Goal: Find specific fact

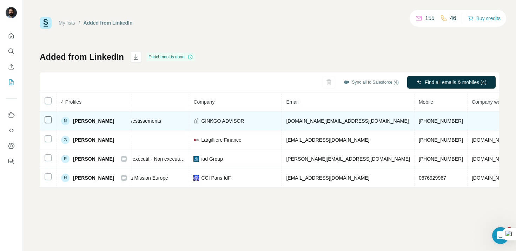
scroll to position [0, 156]
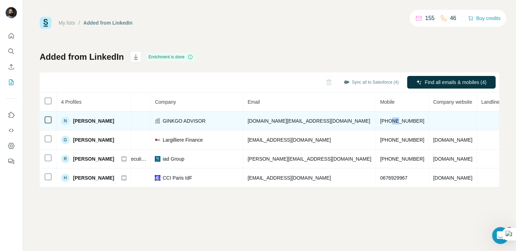
drag, startPoint x: 355, startPoint y: 120, endPoint x: 360, endPoint y: 120, distance: 5.6
click at [380, 120] on span "[PHONE_NUMBER]" at bounding box center [402, 121] width 44 height 6
click at [429, 123] on td at bounding box center [453, 120] width 48 height 19
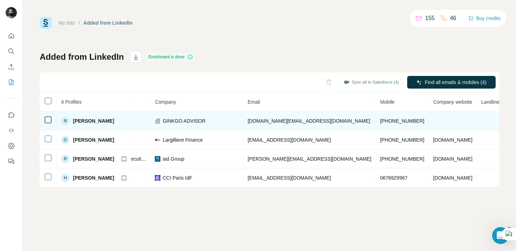
click at [308, 119] on span "[DOMAIN_NAME][EMAIL_ADDRESS][DOMAIN_NAME]" at bounding box center [309, 121] width 123 height 6
